Goal: Task Accomplishment & Management: Complete application form

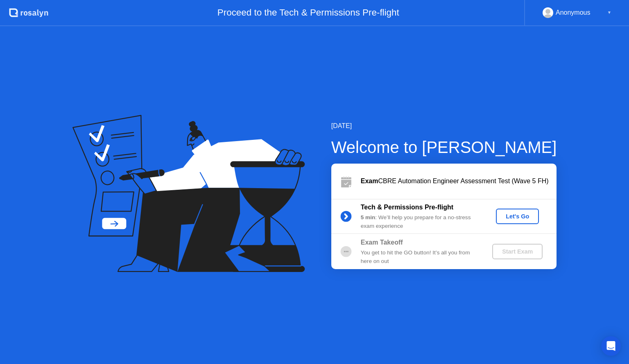
click at [514, 213] on div "Let's Go" at bounding box center [517, 216] width 36 height 7
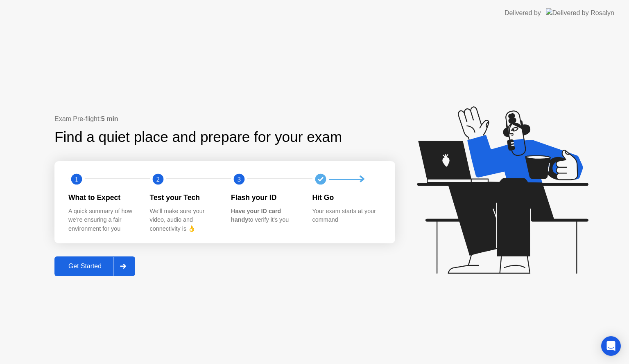
click at [99, 265] on div "Get Started" at bounding box center [85, 266] width 56 height 7
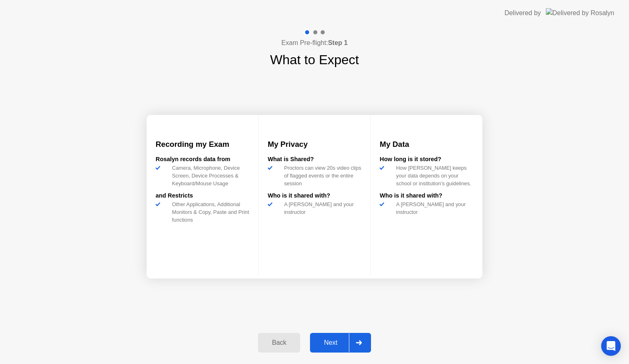
click at [324, 340] on div "Next" at bounding box center [330, 342] width 36 height 7
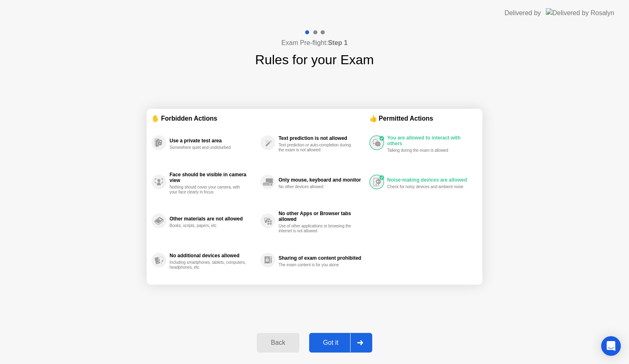
click at [334, 339] on div "Got it" at bounding box center [330, 342] width 38 height 7
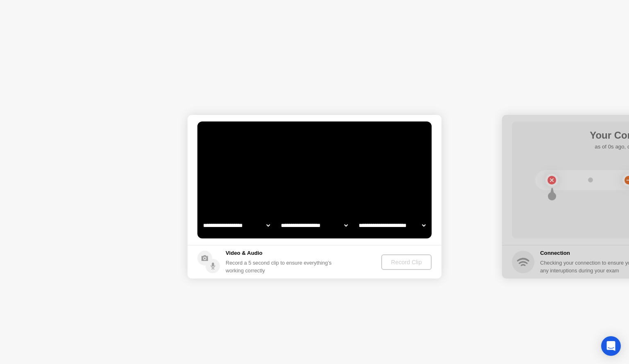
select select "**********"
select select "*******"
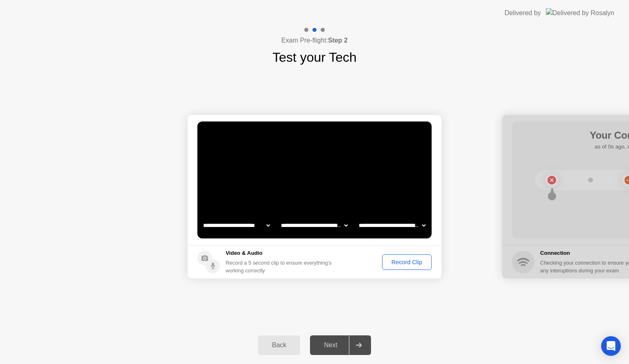
click at [400, 260] on div "Record Clip" at bounding box center [407, 262] width 44 height 7
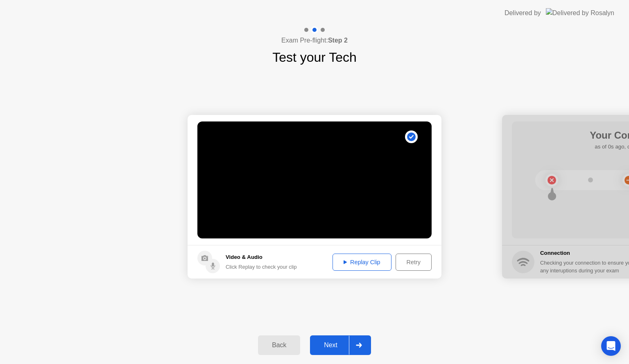
click at [340, 344] on div "Next" at bounding box center [330, 345] width 36 height 7
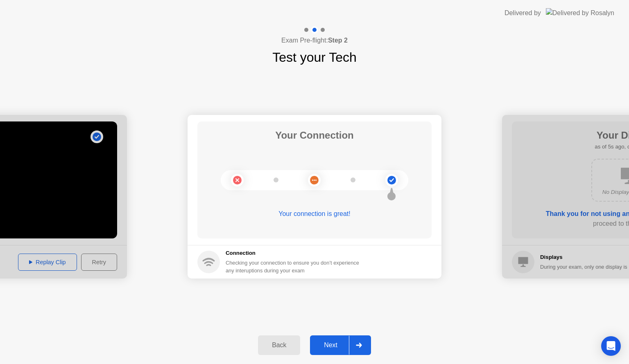
click at [340, 342] on div "Next" at bounding box center [330, 345] width 36 height 7
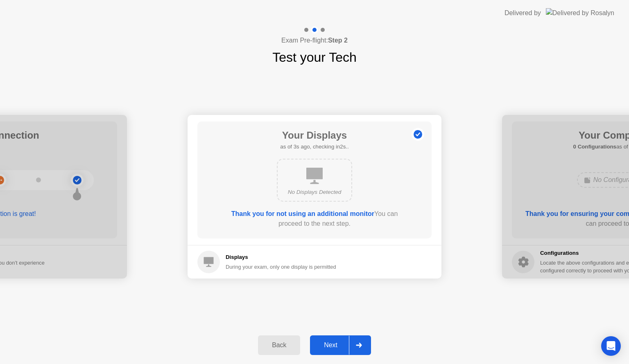
click at [330, 344] on div "Next" at bounding box center [330, 345] width 36 height 7
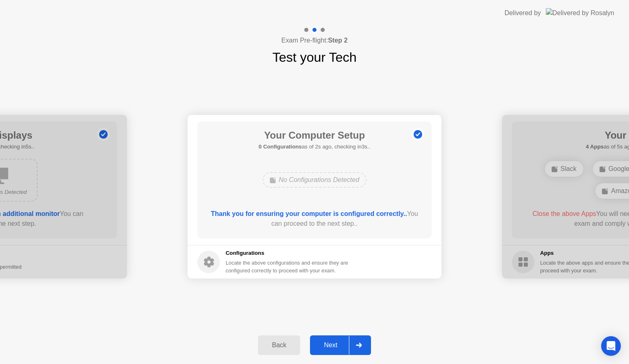
click at [330, 344] on div "Next" at bounding box center [330, 345] width 36 height 7
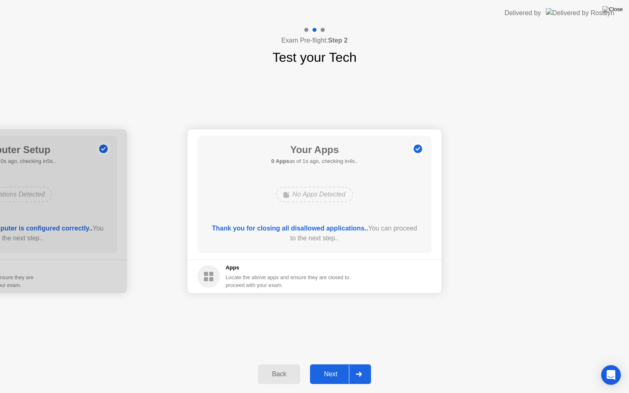
click at [334, 364] on div "Next" at bounding box center [330, 373] width 36 height 7
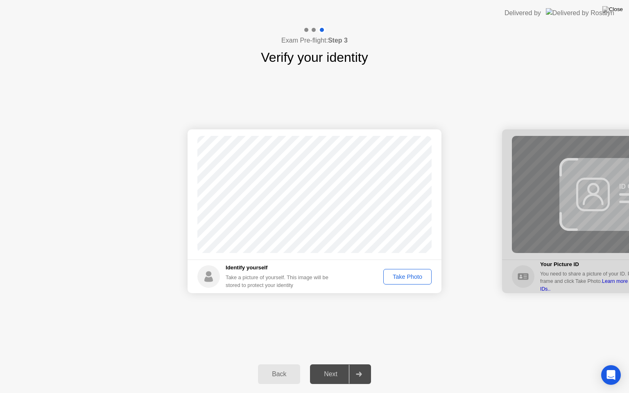
click at [408, 277] on div "Take Photo" at bounding box center [407, 276] width 43 height 7
click at [332, 364] on div "Next" at bounding box center [330, 373] width 36 height 7
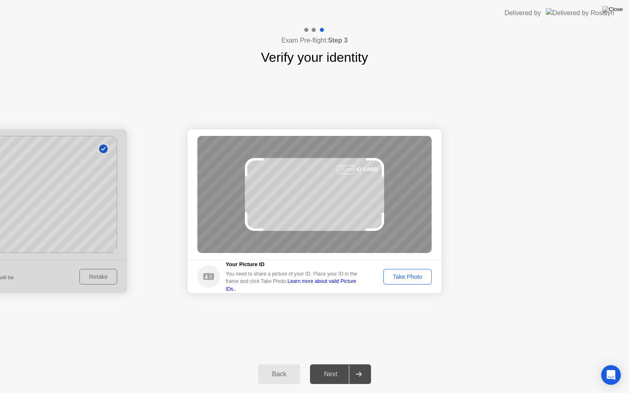
click at [413, 277] on div "Take Photo" at bounding box center [407, 276] width 43 height 7
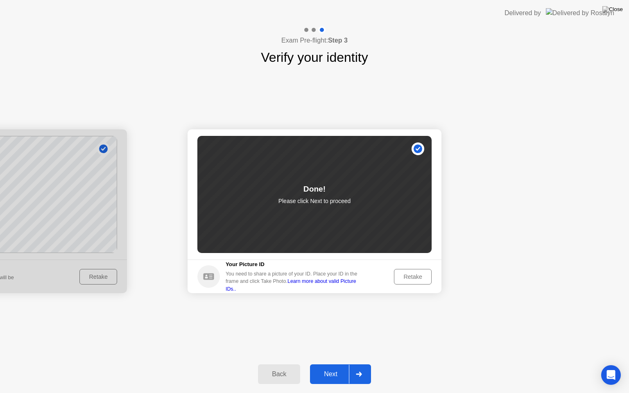
click at [339, 364] on button "Next" at bounding box center [340, 374] width 61 height 20
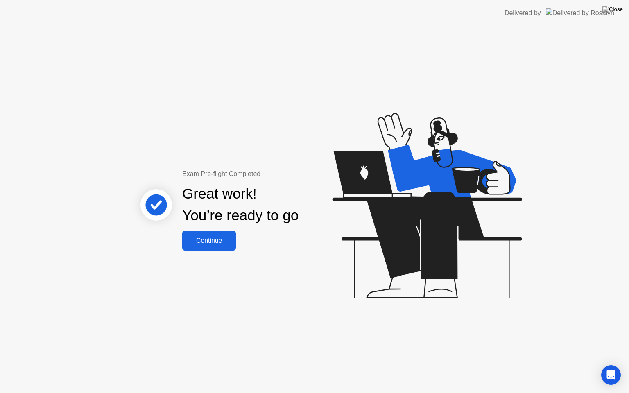
click at [213, 243] on div "Continue" at bounding box center [209, 240] width 49 height 7
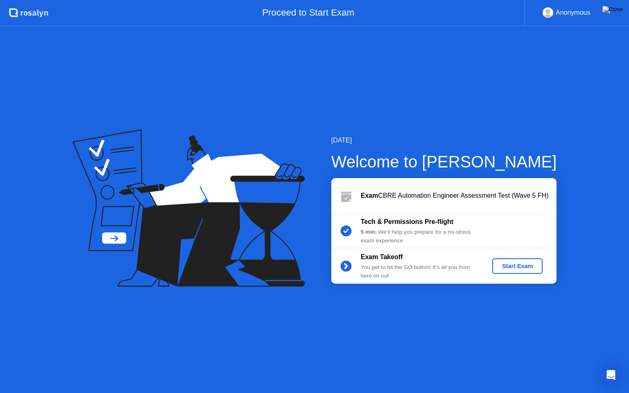
click at [514, 264] on div "Start Exam" at bounding box center [517, 266] width 44 height 7
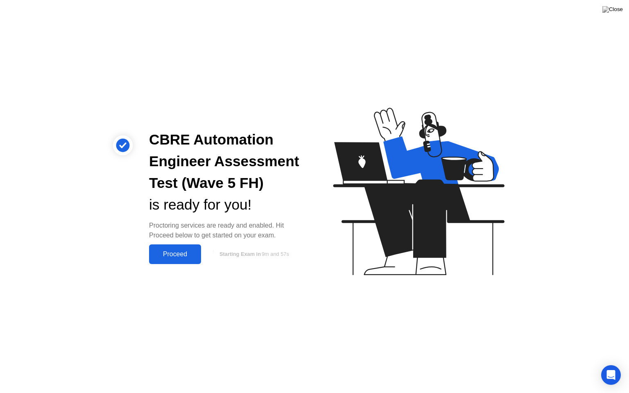
click at [177, 255] on div "Proceed" at bounding box center [174, 253] width 47 height 7
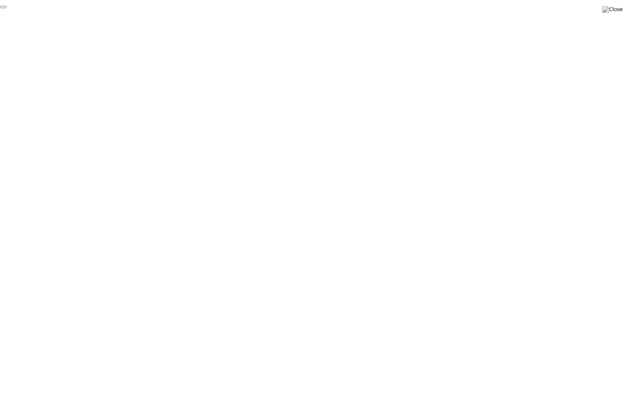
click div "End Proctoring Session"
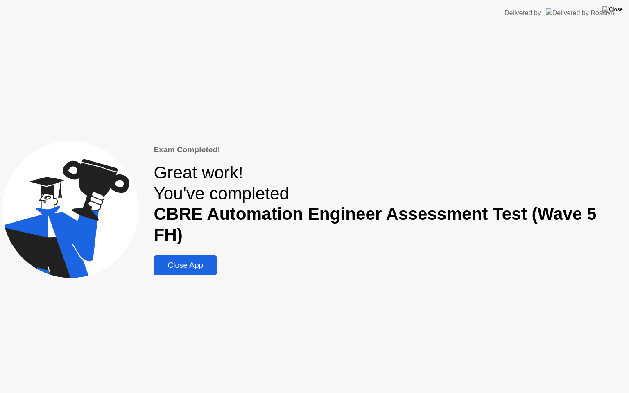
click at [187, 261] on div "Close App" at bounding box center [185, 265] width 59 height 9
